Goal: Contribute content

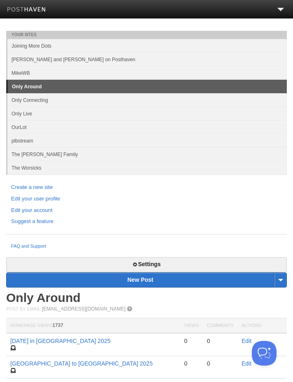
click at [276, 18] on li at bounding box center [219, 9] width 146 height 19
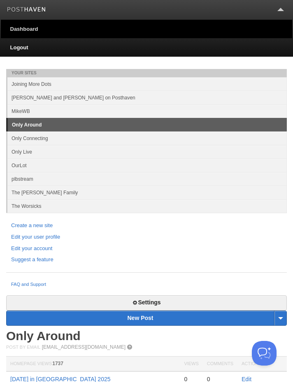
click at [279, 10] on link at bounding box center [280, 8] width 7 height 7
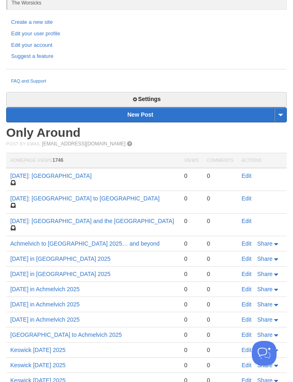
scroll to position [166, 0]
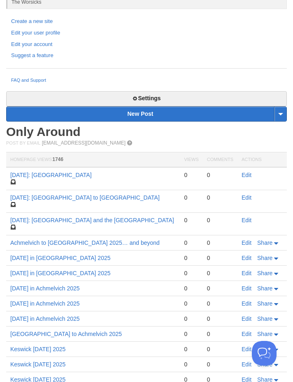
click at [62, 173] on link "Wednesday: Lake Como" at bounding box center [50, 175] width 81 height 7
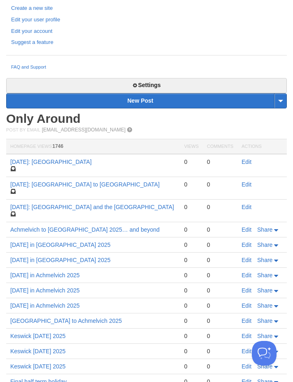
click at [249, 163] on link "Edit" at bounding box center [246, 162] width 10 height 7
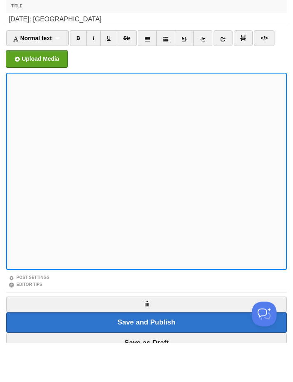
click at [68, 267] on iframe at bounding box center [146, 210] width 280 height 197
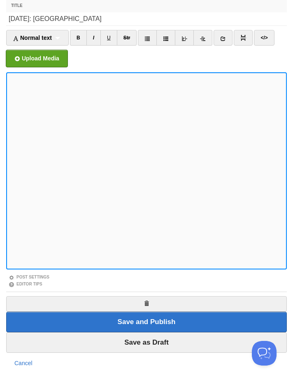
scroll to position [39, 0]
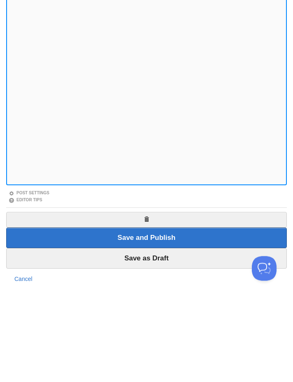
click at [183, 333] on input "Save as Draft" at bounding box center [146, 343] width 280 height 21
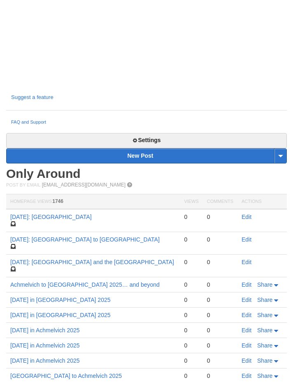
scroll to position [217, 0]
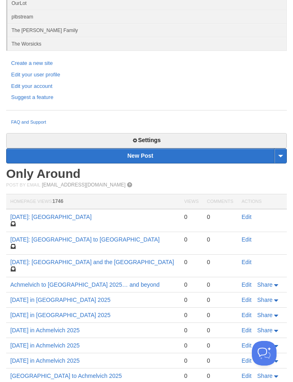
click at [201, 149] on link "New Post" at bounding box center [147, 156] width 280 height 14
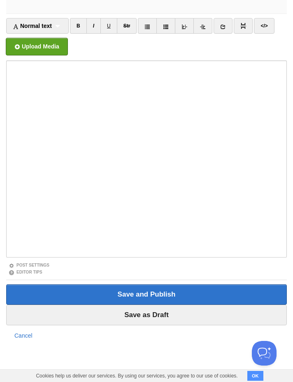
scroll to position [51, 0]
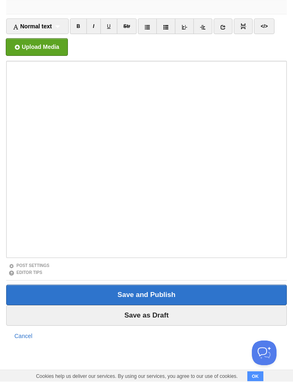
click at [173, 10] on input "Title" at bounding box center [146, 7] width 280 height 13
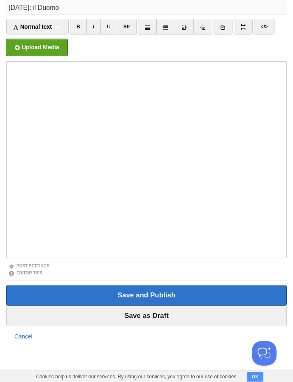
type input "Thursday: il Duomo"
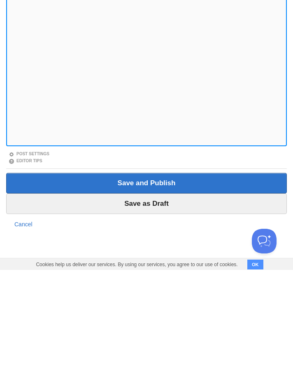
click at [190, 306] on input "Save as Draft" at bounding box center [146, 316] width 280 height 21
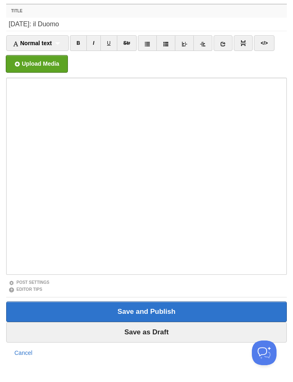
scroll to position [31, 0]
